Goal: Transaction & Acquisition: Purchase product/service

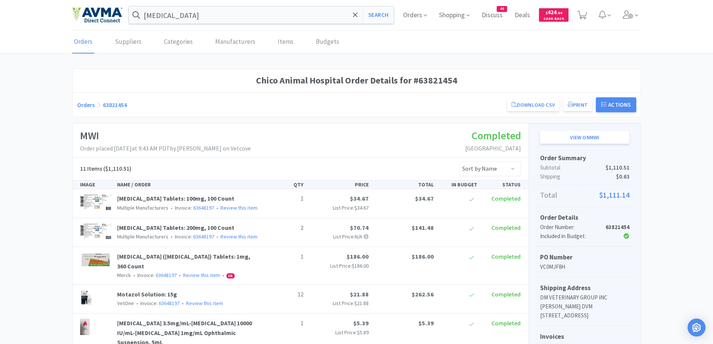
click at [675, 116] on div "Chico Animal Hospital Order Details for #63821454 Orders 63821454 Download CSV …" at bounding box center [356, 345] width 713 height 553
click at [80, 104] on link "Orders" at bounding box center [86, 104] width 18 height 7
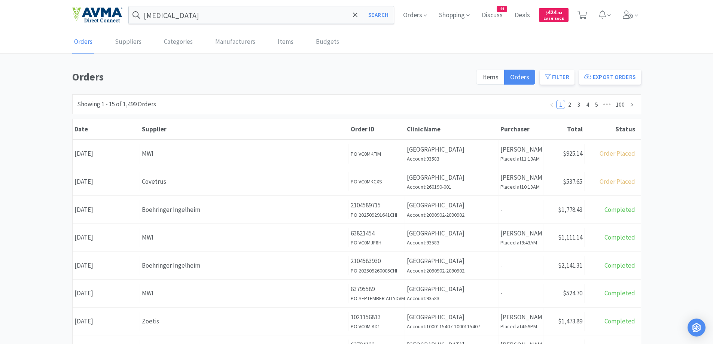
click at [677, 96] on div "Orders Items Orders Filter Export Orders Filters Filter Suppliers All Suppliers…" at bounding box center [356, 327] width 713 height 517
click at [12, 222] on div "Orders Items Orders Filter Export Orders Filters Filter Suppliers All Suppliers…" at bounding box center [356, 327] width 713 height 517
click at [41, 119] on div "Orders Items Orders Filter Export Orders Filters Filter Suppliers All Suppliers…" at bounding box center [356, 327] width 713 height 517
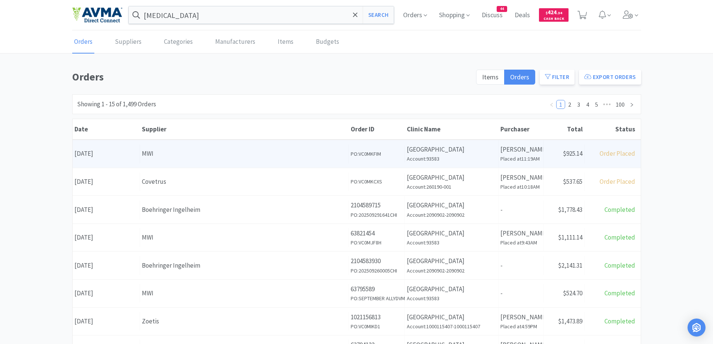
click at [235, 158] on div "MWI" at bounding box center [244, 154] width 205 height 10
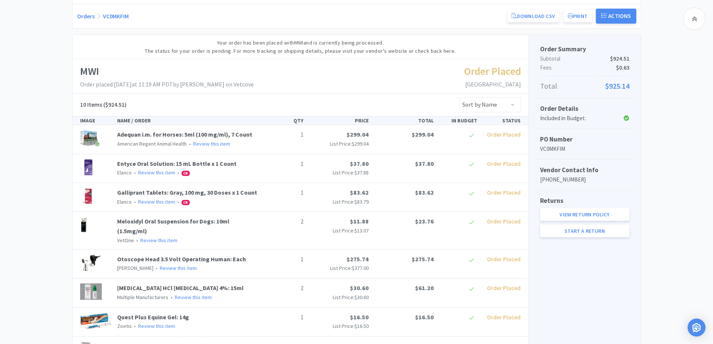
scroll to position [82, 0]
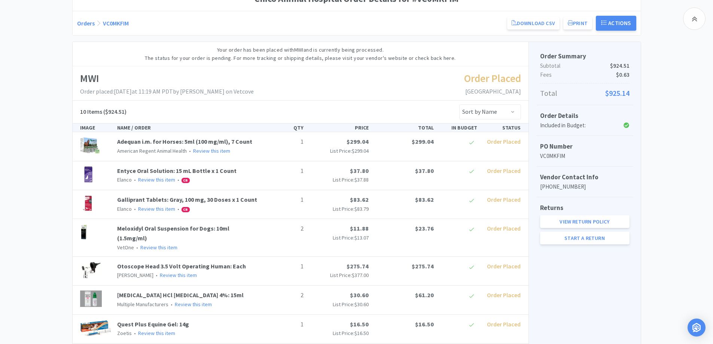
click at [18, 121] on div "Chico Animal Hospital Order Details for #VC0MKFIM Orders VC0MKFIM Download CSV …" at bounding box center [356, 233] width 713 height 493
click at [88, 26] on link "Orders" at bounding box center [86, 22] width 18 height 7
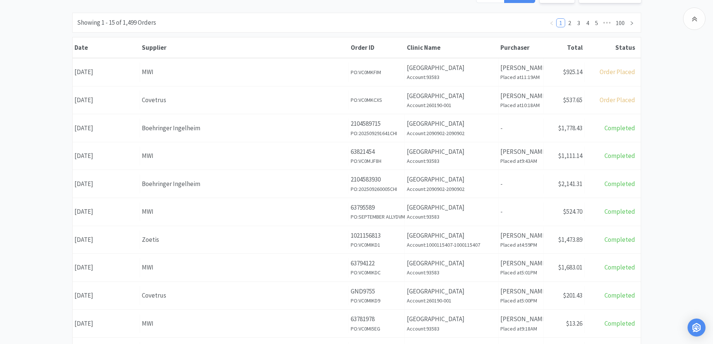
click at [56, 100] on div "Orders Items Orders Filter Export Orders Filters Filter Suppliers All Suppliers…" at bounding box center [356, 245] width 713 height 517
click at [691, 108] on div "Orders Items Orders Filter Export Orders Filters Filter Suppliers All Suppliers…" at bounding box center [356, 245] width 713 height 517
click at [710, 149] on div "Orders Items Orders Filter Export Orders Filters Filter Suppliers All Suppliers…" at bounding box center [356, 245] width 713 height 517
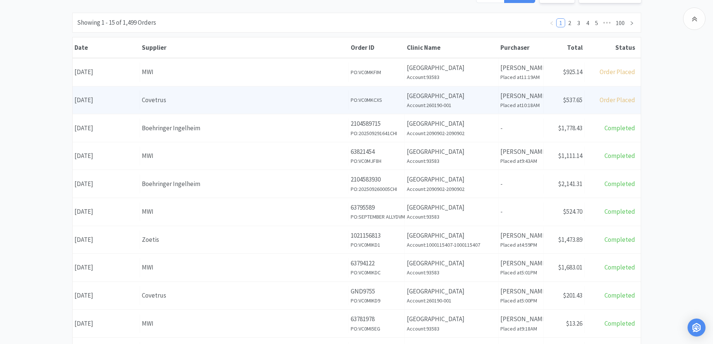
click at [580, 101] on span "$537.65" at bounding box center [572, 100] width 19 height 8
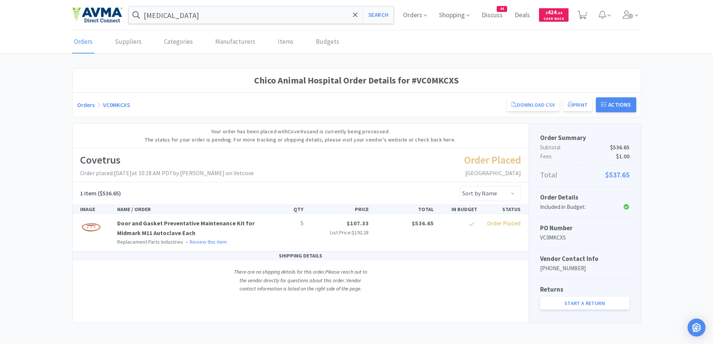
click at [685, 154] on div "Chico Animal Hospital Order Details for #VC0MKCXS Orders VC0MKCXS Download CSV …" at bounding box center [356, 196] width 713 height 254
click at [91, 106] on link "Orders" at bounding box center [86, 104] width 18 height 7
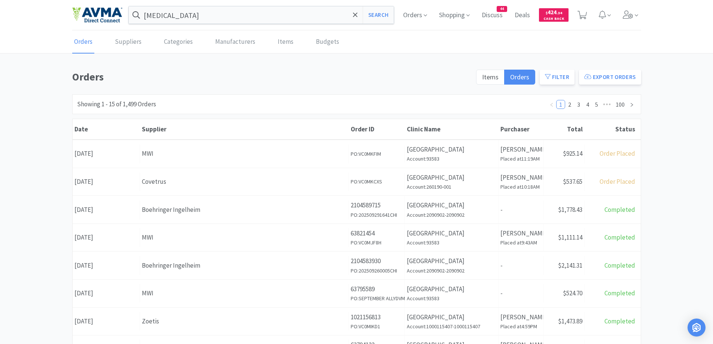
click at [208, 71] on h1 "Orders" at bounding box center [272, 77] width 400 height 17
click at [196, 12] on input "[MEDICAL_DATA]" at bounding box center [262, 14] width 266 height 17
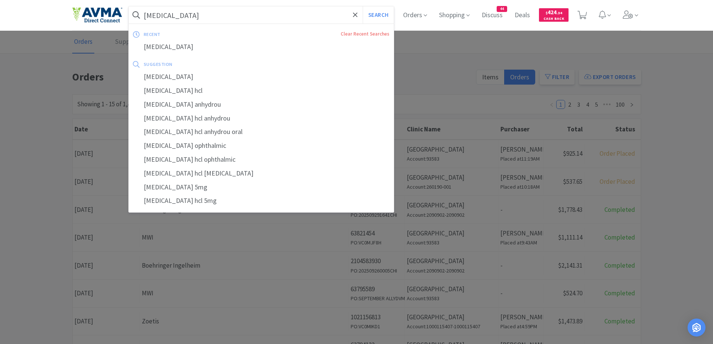
paste input "Benzoyl peroxid"
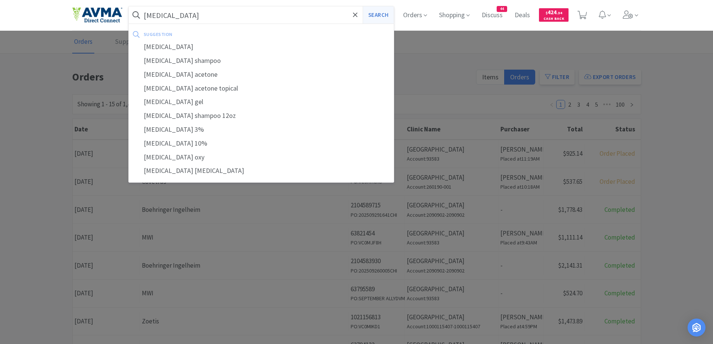
type input "[MEDICAL_DATA]"
click at [379, 18] on button "Search" at bounding box center [378, 14] width 31 height 17
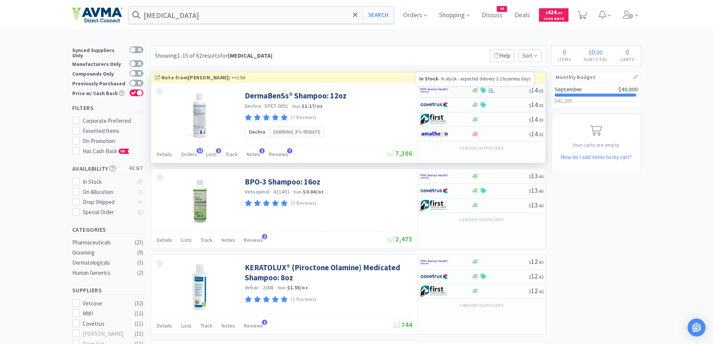
click at [476, 89] on icon at bounding box center [476, 90] width 6 height 4
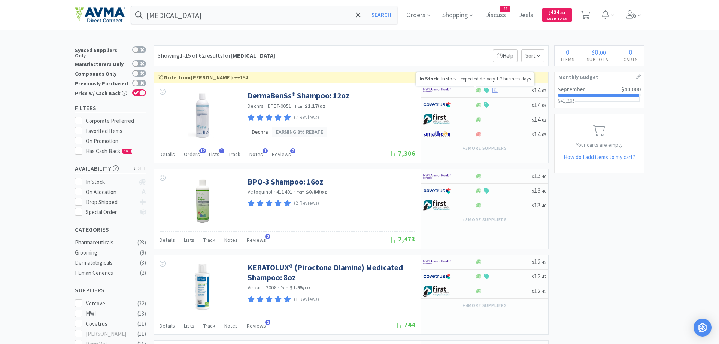
select select "1"
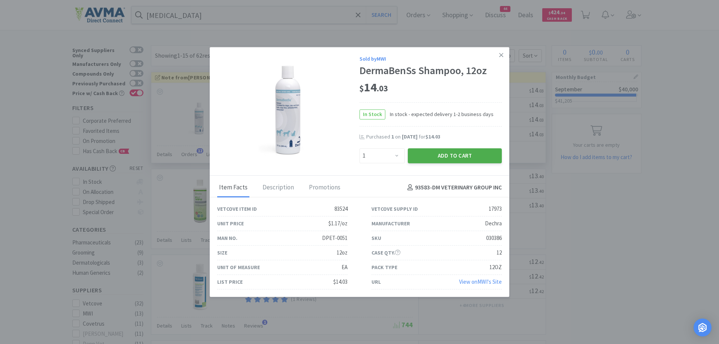
click at [446, 149] on button "Add to Cart" at bounding box center [455, 155] width 94 height 15
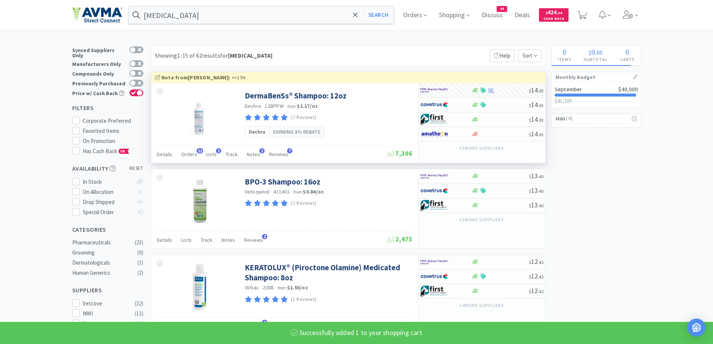
select select "1"
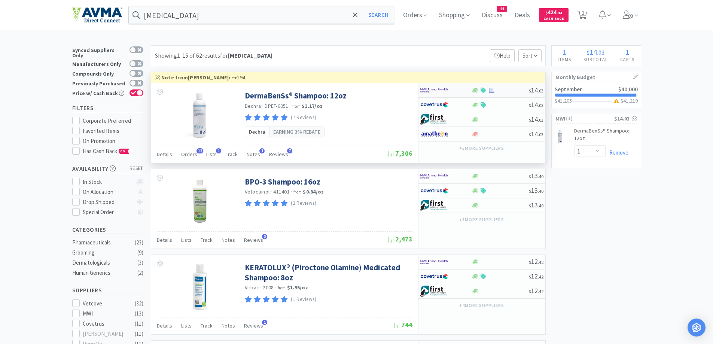
click at [466, 94] on div at bounding box center [446, 90] width 51 height 13
select select "1"
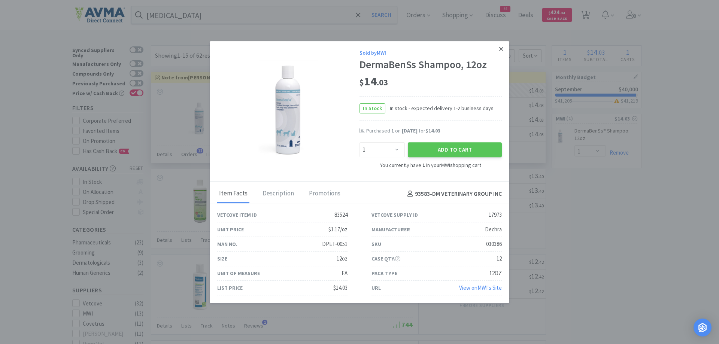
click at [506, 46] on link at bounding box center [501, 49] width 13 height 16
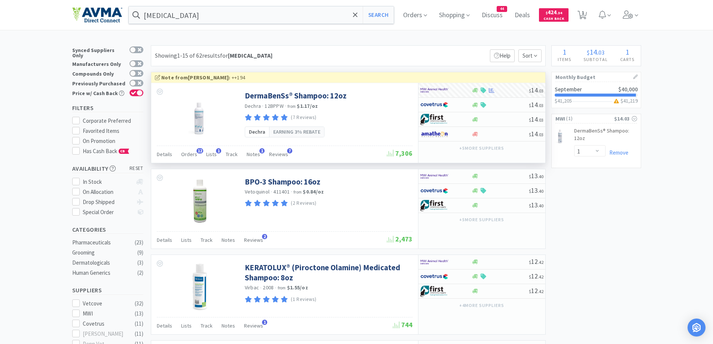
click at [492, 13] on span "Discuss" at bounding box center [492, 15] width 27 height 30
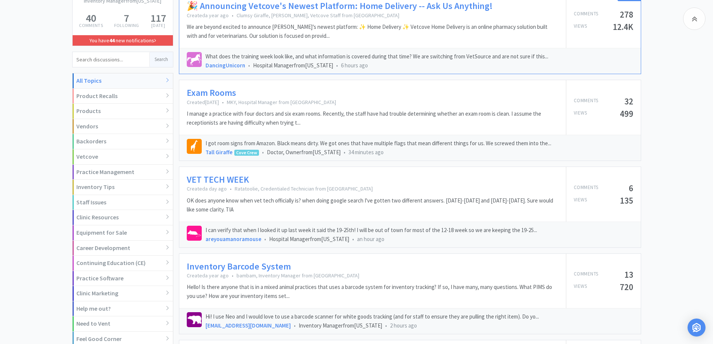
scroll to position [150, 0]
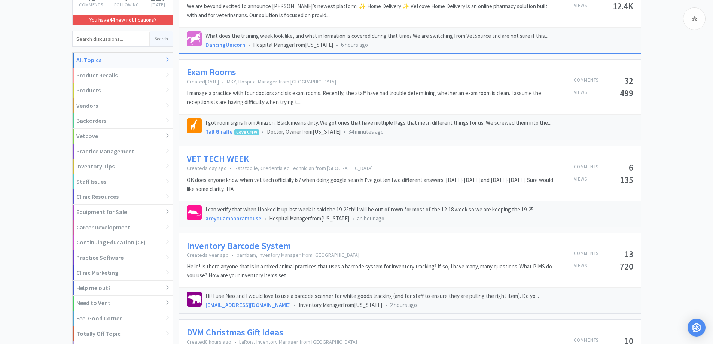
click at [208, 74] on link "Exam Rooms" at bounding box center [211, 72] width 49 height 11
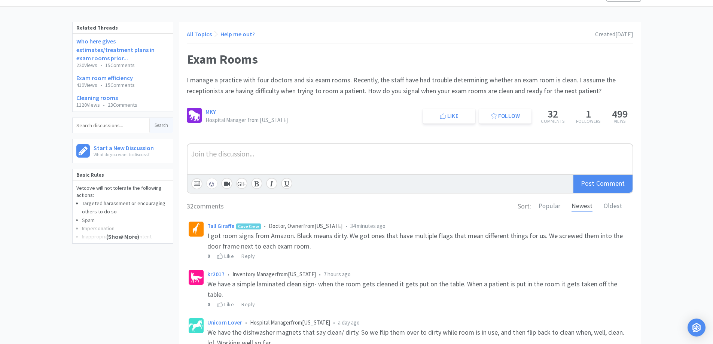
scroll to position [75, 0]
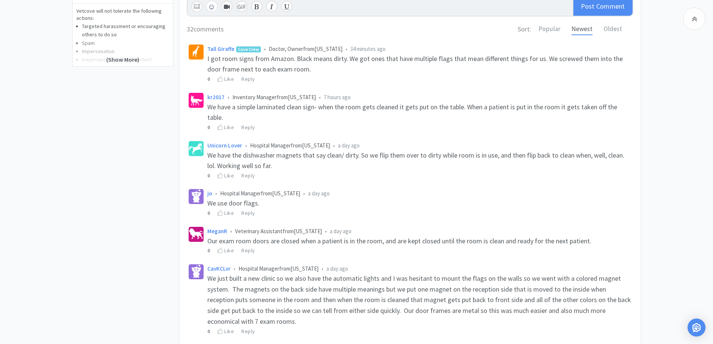
scroll to position [225, 0]
click at [220, 210] on icon at bounding box center [221, 212] width 6 height 5
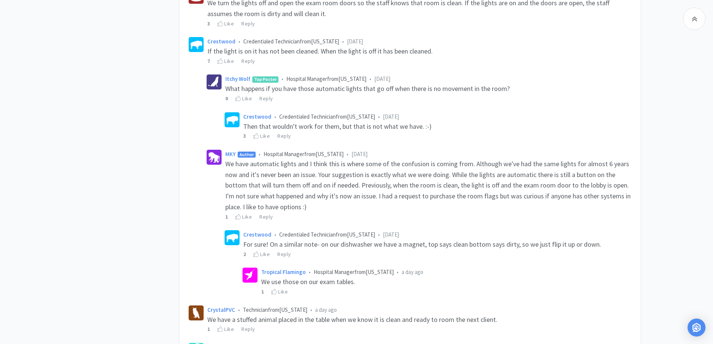
scroll to position [599, 0]
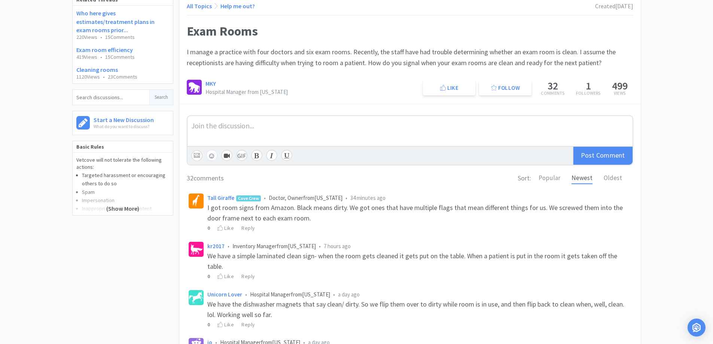
scroll to position [0, 0]
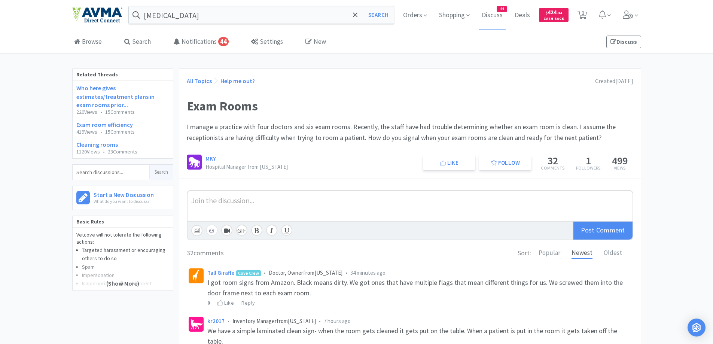
click at [193, 81] on link "All Topics" at bounding box center [199, 80] width 25 height 7
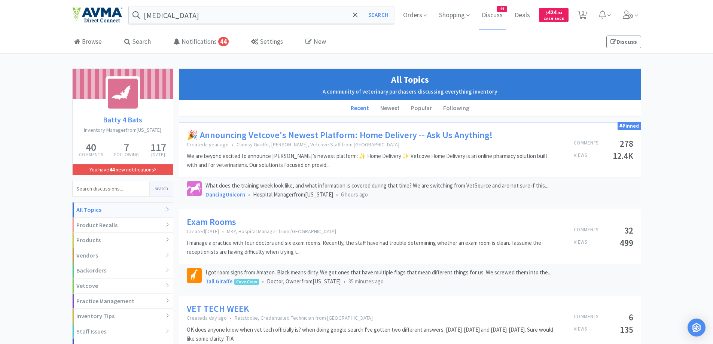
scroll to position [225, 0]
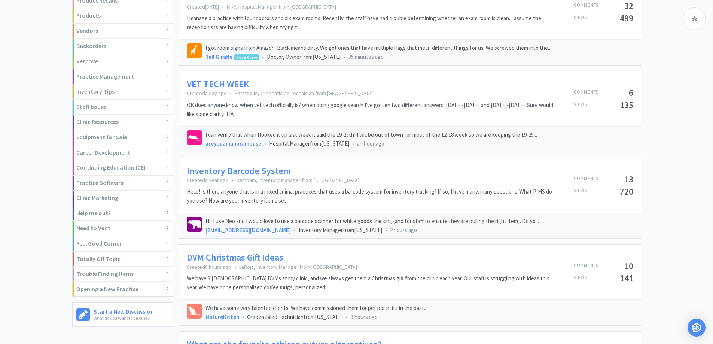
click at [242, 84] on link "VET TECH WEEK" at bounding box center [218, 84] width 62 height 11
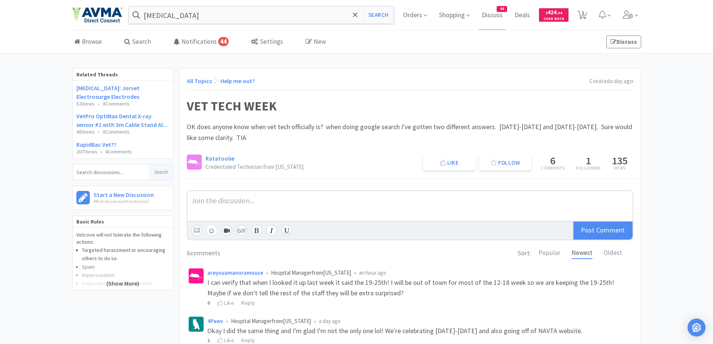
click at [673, 124] on div "Related Threads [MEDICAL_DATA]: Jorvet Electrosurge Electrodes 52 Views • 3 Com…" at bounding box center [356, 320] width 713 height 502
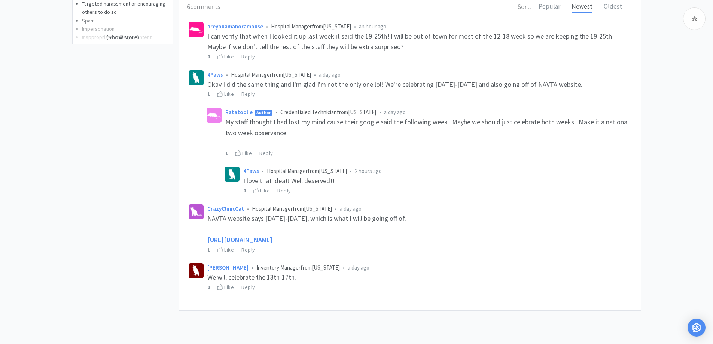
scroll to position [249, 0]
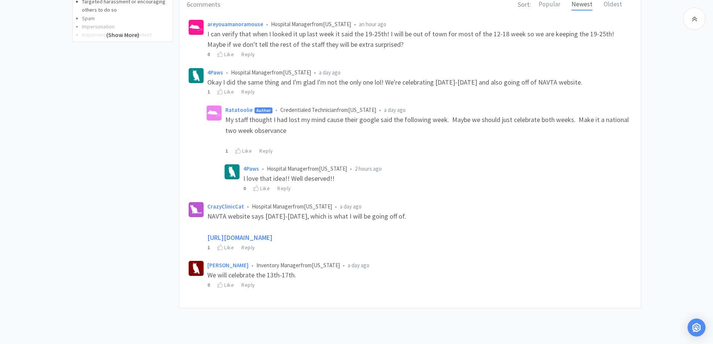
click at [101, 205] on div "Related Threads [MEDICAL_DATA]: Jorvet Electrosurge Electrodes 52 Views • 3 Com…" at bounding box center [125, 71] width 107 height 502
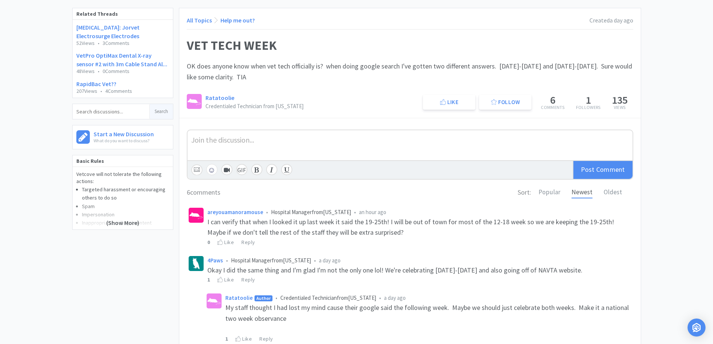
scroll to position [0, 0]
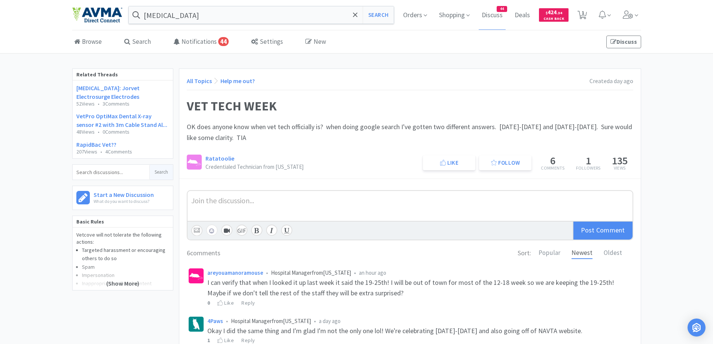
click at [206, 83] on link "All Topics" at bounding box center [199, 80] width 25 height 7
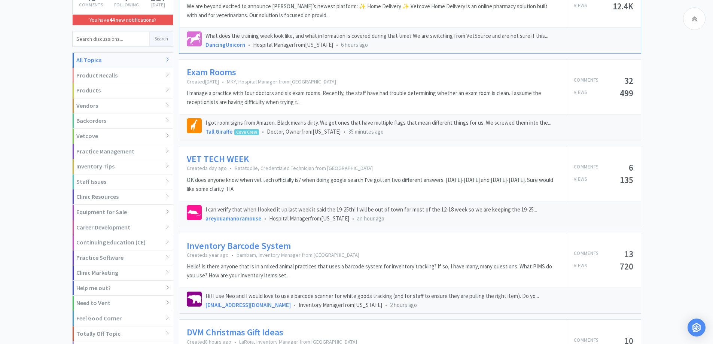
scroll to position [225, 0]
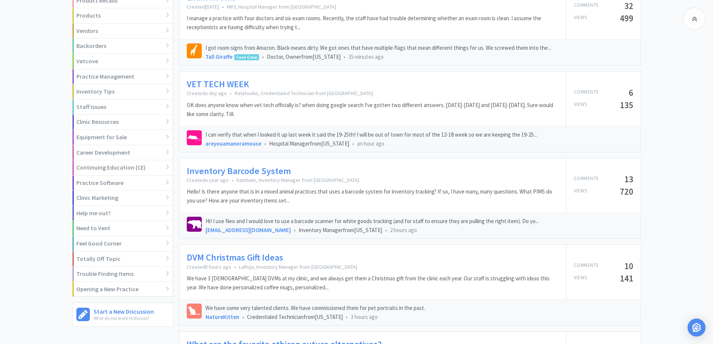
click at [237, 175] on link "Inventory Barcode System" at bounding box center [239, 171] width 104 height 11
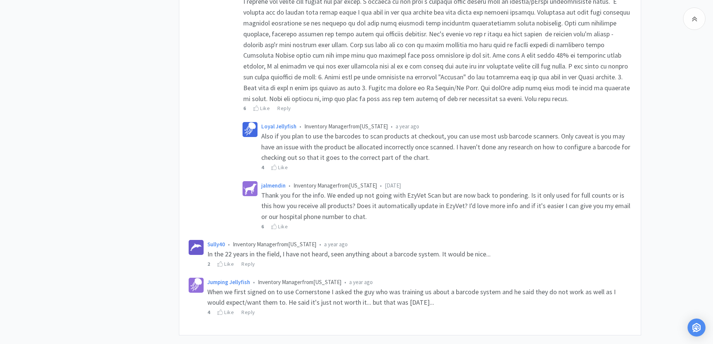
scroll to position [748, 0]
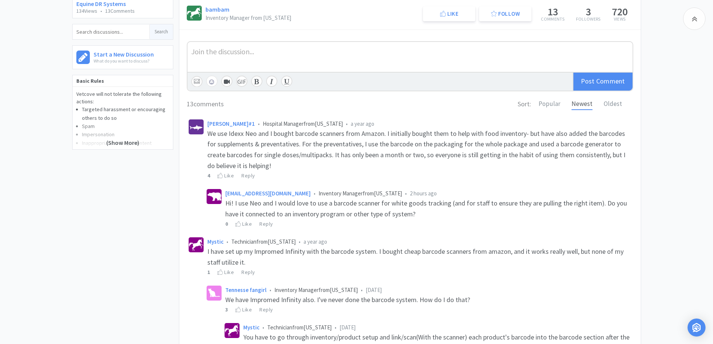
scroll to position [0, 0]
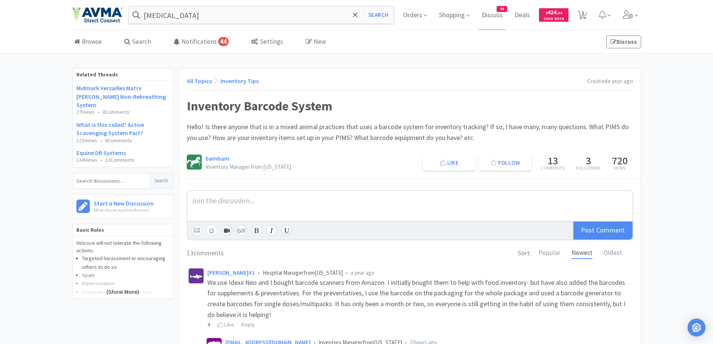
click at [202, 79] on link "All Topics" at bounding box center [199, 80] width 25 height 7
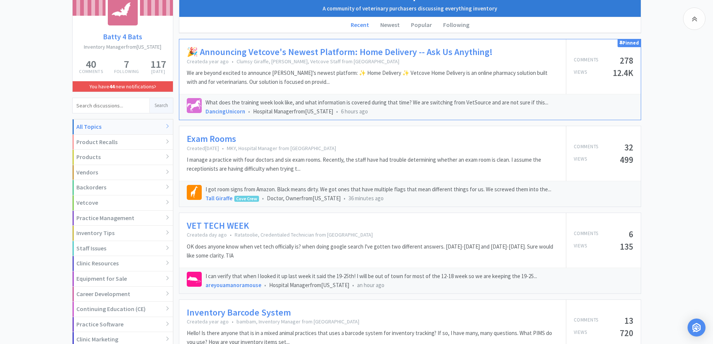
scroll to position [150, 0]
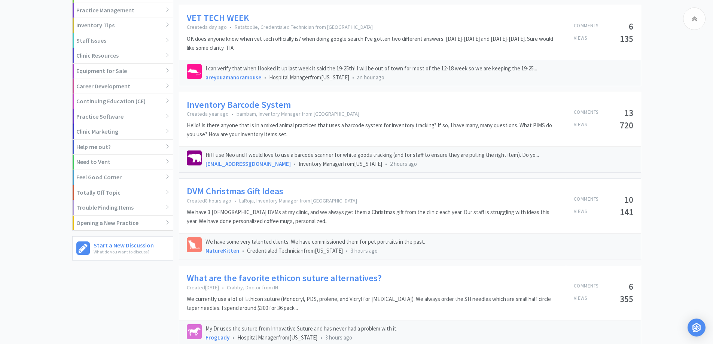
scroll to position [375, 0]
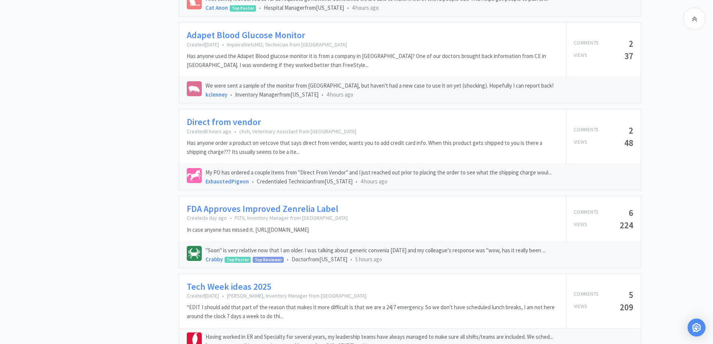
scroll to position [899, 0]
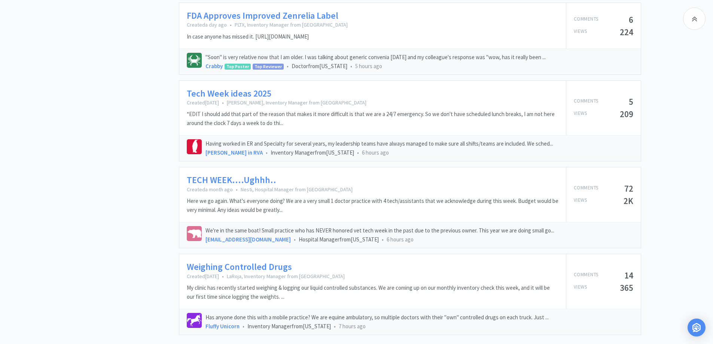
scroll to position [1104, 0]
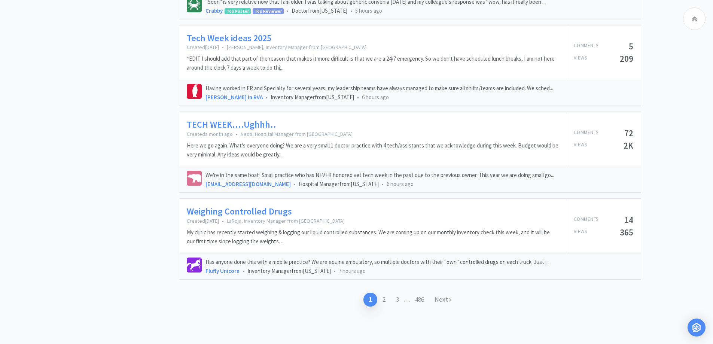
click at [257, 216] on link "Weighing Controlled Drugs" at bounding box center [239, 211] width 105 height 11
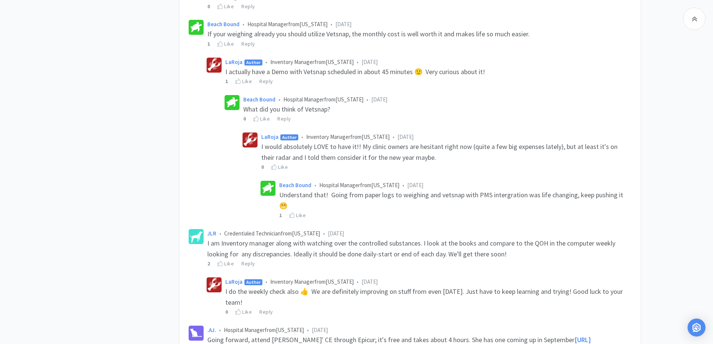
scroll to position [225, 0]
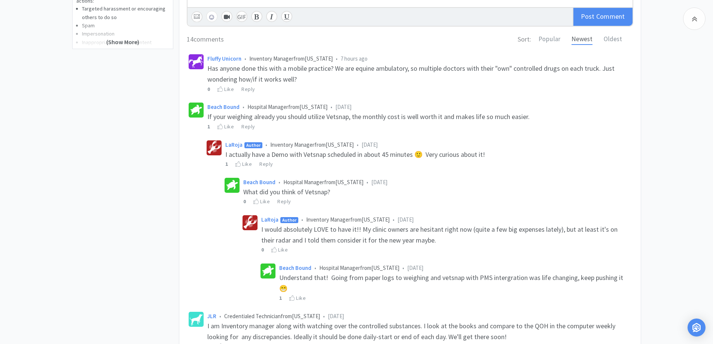
click at [169, 241] on div "Related Threads Clients/Controlled Drugs 223 Views • 9 Comments Controlled Drug…" at bounding box center [125, 283] width 107 height 878
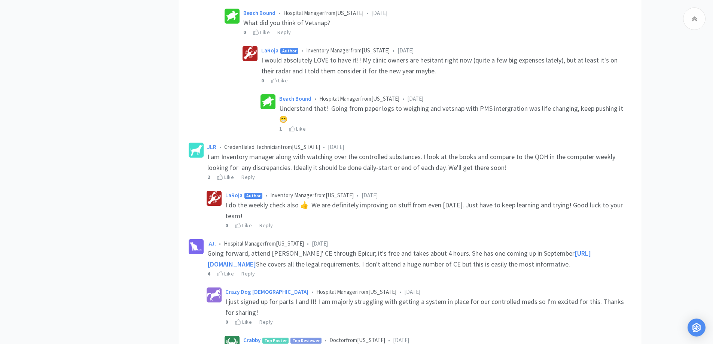
scroll to position [449, 0]
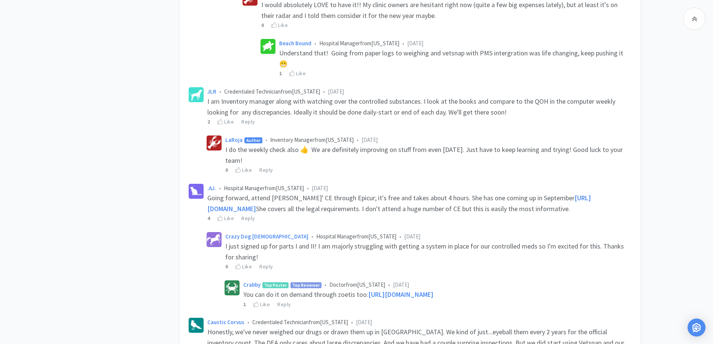
click at [158, 254] on div "Related Threads Clients/Controlled Drugs 223 Views • 9 Comments Controlled Drug…" at bounding box center [125, 58] width 107 height 878
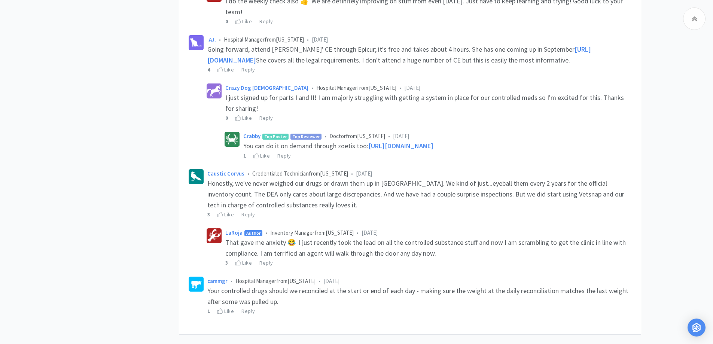
scroll to position [599, 0]
click at [396, 140] on span "[URL][DOMAIN_NAME]" at bounding box center [401, 144] width 65 height 9
click at [255, 157] on div "Like" at bounding box center [262, 155] width 16 height 8
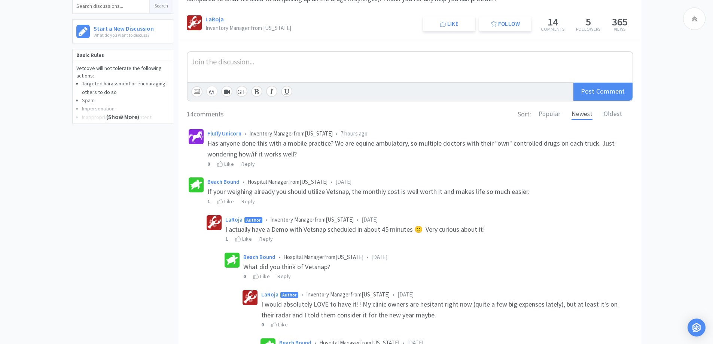
scroll to position [0, 0]
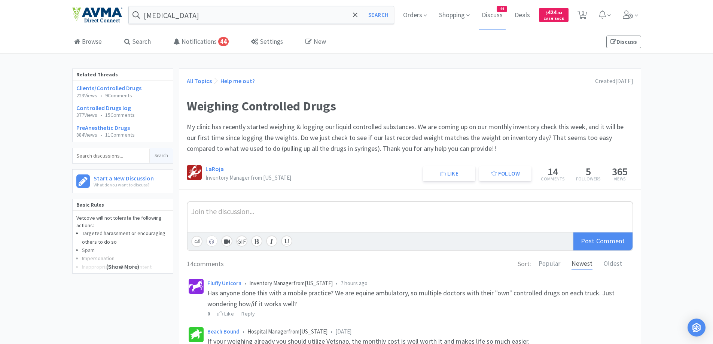
click at [202, 85] on div "All Topics Help me out?" at bounding box center [221, 81] width 68 height 10
click at [207, 81] on link "All Topics" at bounding box center [199, 80] width 25 height 7
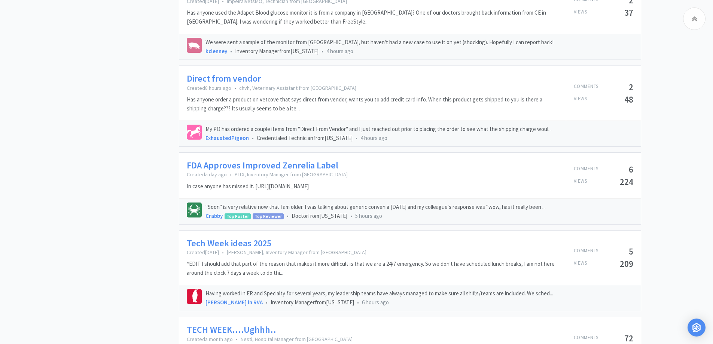
scroll to position [1104, 0]
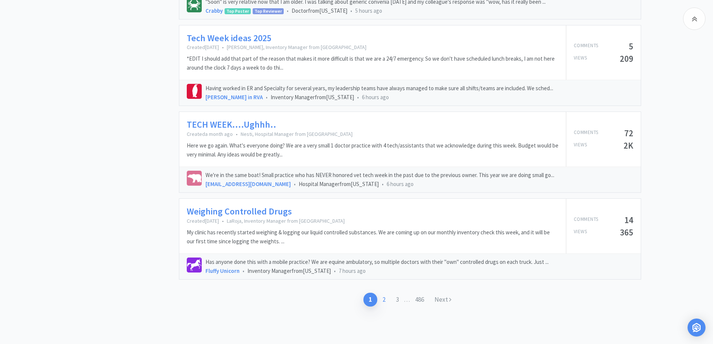
click at [381, 297] on link "2" at bounding box center [384, 300] width 13 height 14
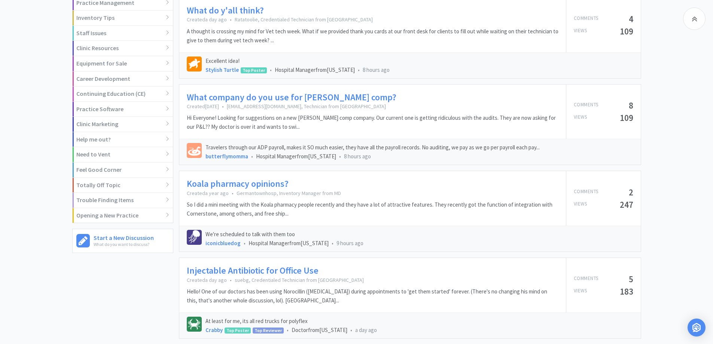
scroll to position [300, 0]
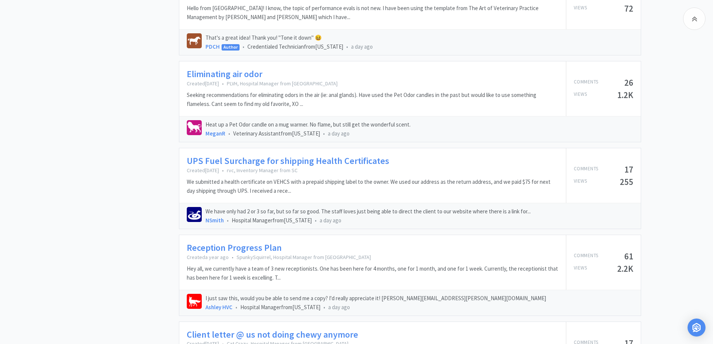
scroll to position [824, 0]
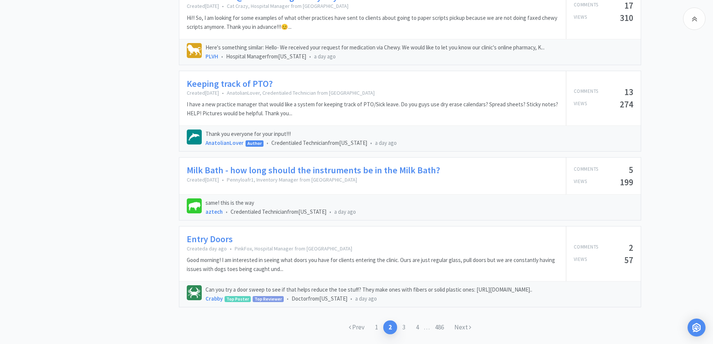
scroll to position [1121, 0]
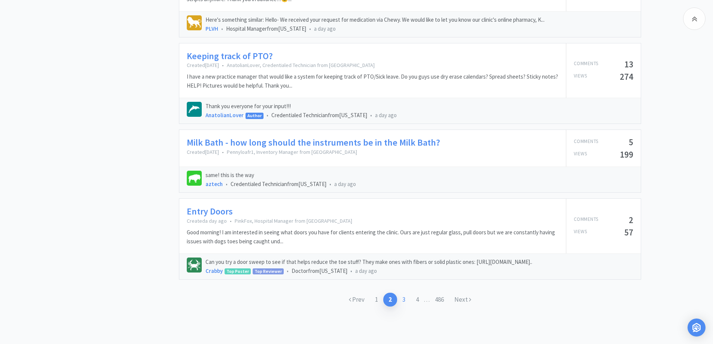
click at [402, 301] on link "3" at bounding box center [403, 300] width 13 height 14
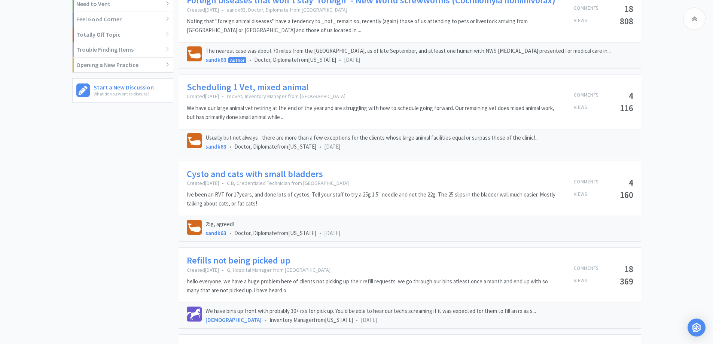
scroll to position [449, 0]
click at [103, 185] on div "Batty 4 Bats Inventory Manager from [US_STATE] 40 Comments 7 Following 117 [DAT…" at bounding box center [125, 299] width 107 height 1361
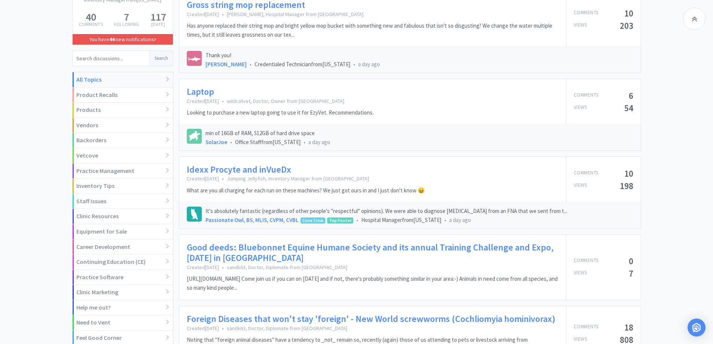
scroll to position [0, 0]
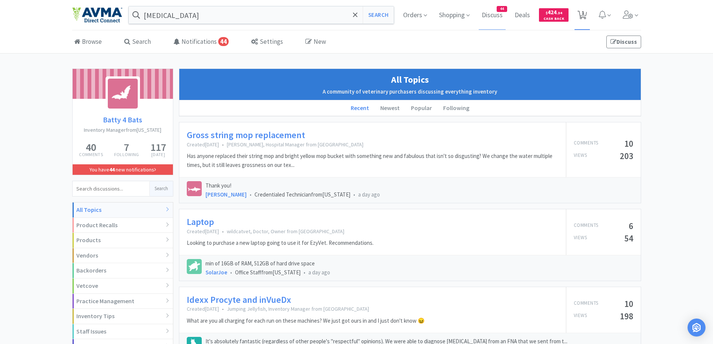
click at [588, 12] on span "1" at bounding box center [582, 15] width 15 height 30
select select "1"
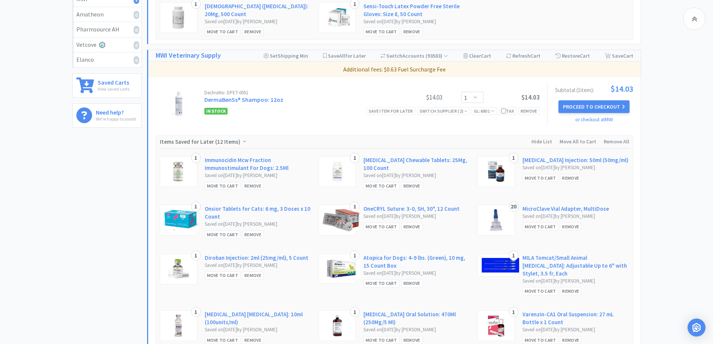
scroll to position [150, 0]
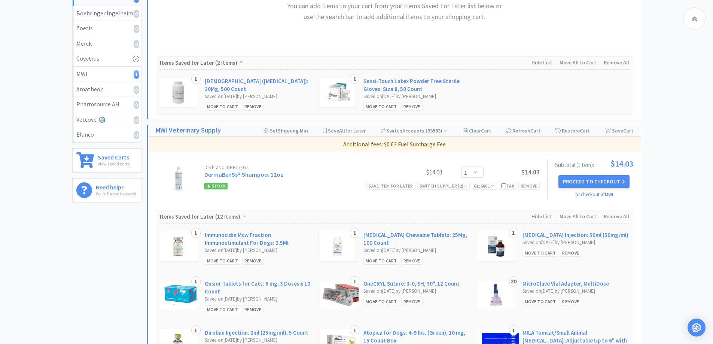
click at [660, 94] on div "All Carts 1 Items $ 14 . 03 Subtotal 1 Carts How It Works Monthly Budget Septem…" at bounding box center [356, 168] width 713 height 545
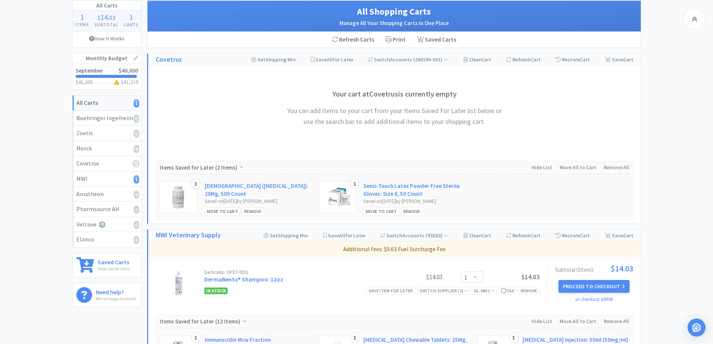
scroll to position [0, 0]
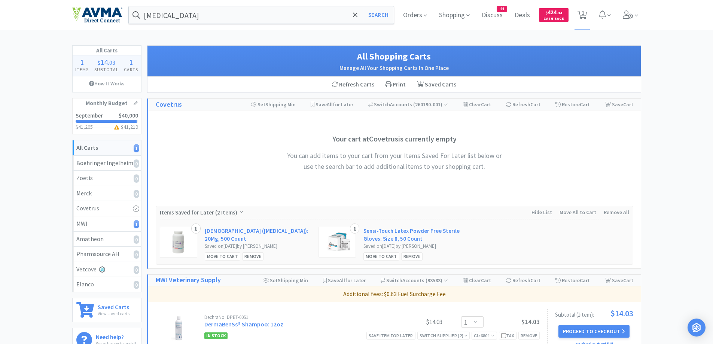
click at [9, 72] on div "All Carts 1 Items $ 14 . 03 Subtotal 1 Carts How It Works Monthly Budget Septem…" at bounding box center [356, 317] width 713 height 545
